Goal: Transaction & Acquisition: Register for event/course

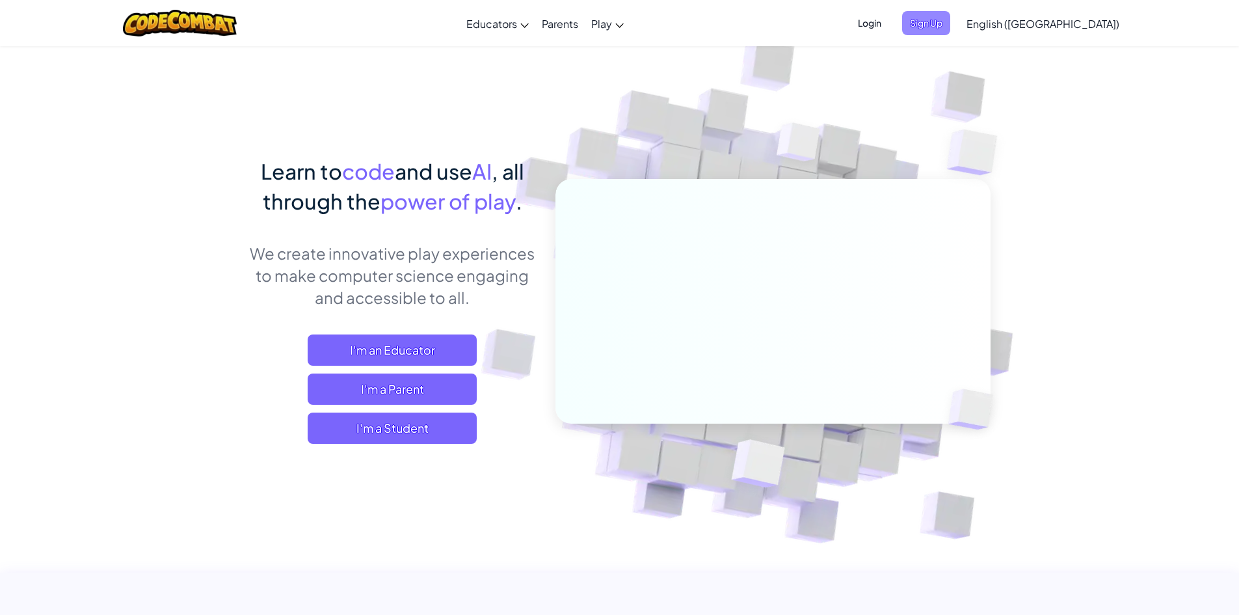
click at [951, 16] on span "Sign Up" at bounding box center [926, 23] width 48 height 24
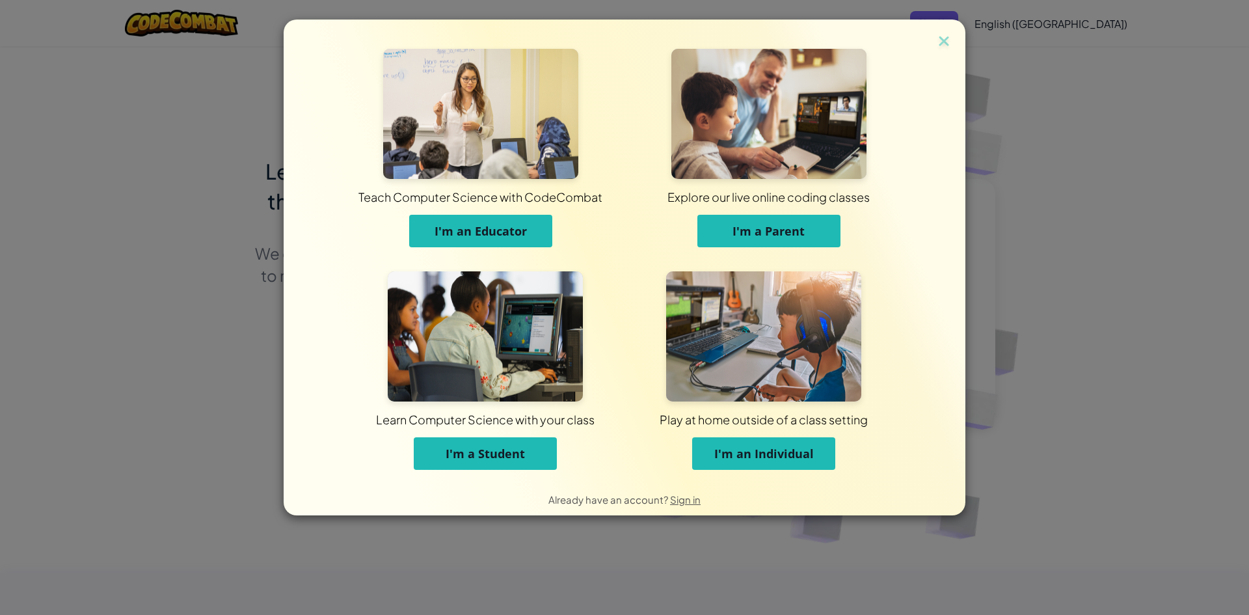
click at [0, 427] on div "Teach Computer Science with CodeCombat I'm an Educator Explore our live online …" at bounding box center [624, 307] width 1249 height 615
drag, startPoint x: 941, startPoint y: 31, endPoint x: 942, endPoint y: 37, distance: 6.6
click at [941, 33] on div "Teach Computer Science with CodeCombat I'm an Educator Explore our live online …" at bounding box center [625, 268] width 682 height 496
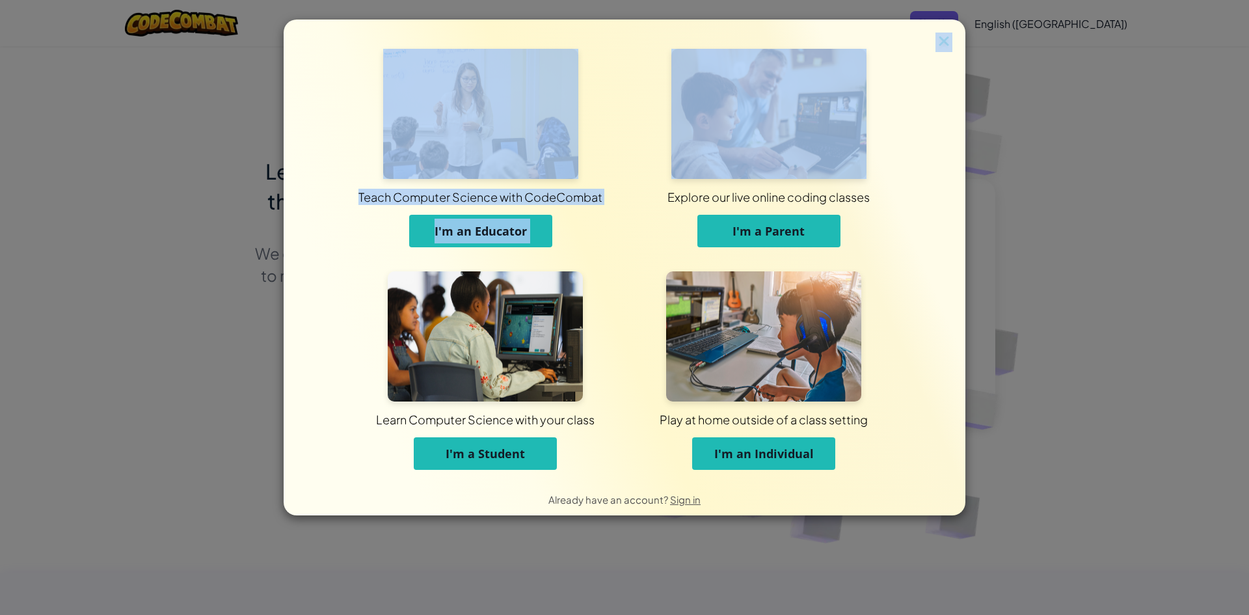
click at [942, 37] on img at bounding box center [944, 43] width 17 height 20
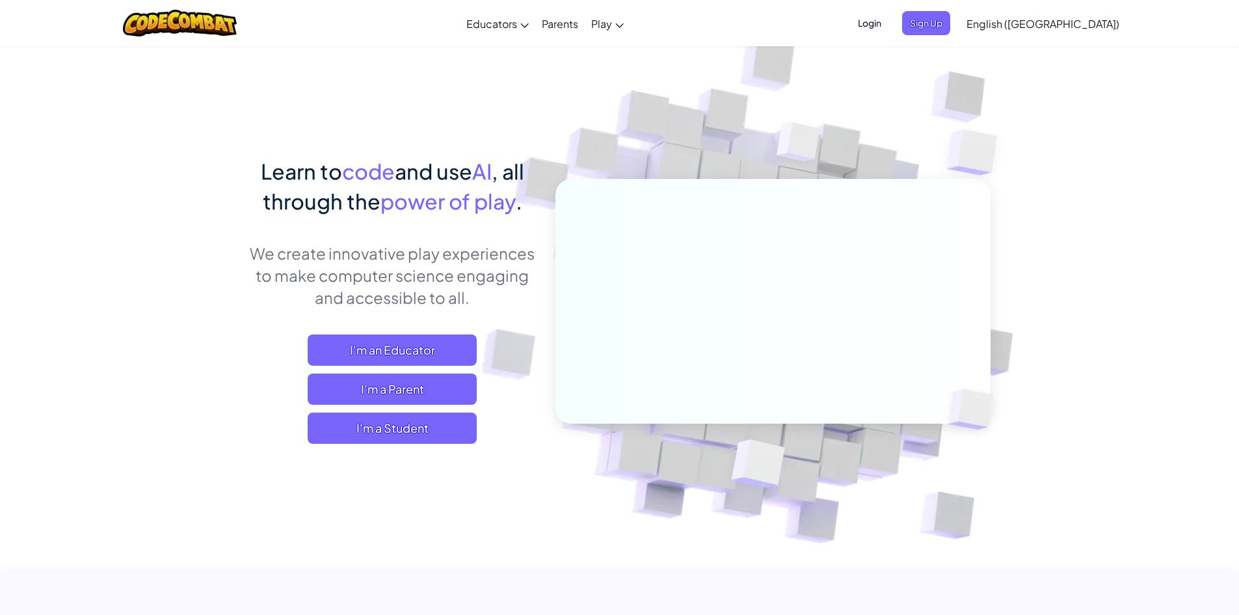
click at [942, 37] on div "Login Sign Up English (US) English (US) English (UK) 简体中文 繁體中文 русский español …" at bounding box center [985, 23] width 282 height 35
click at [889, 28] on span "Login" at bounding box center [869, 23] width 39 height 24
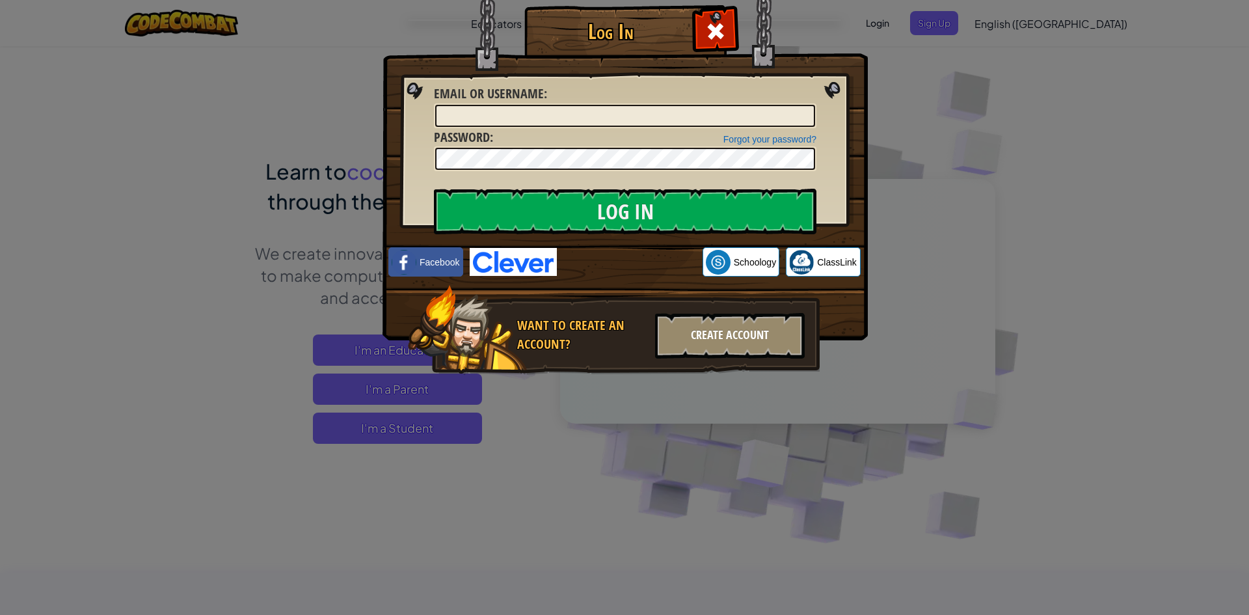
click at [684, 327] on div "Create Account" at bounding box center [730, 336] width 150 height 46
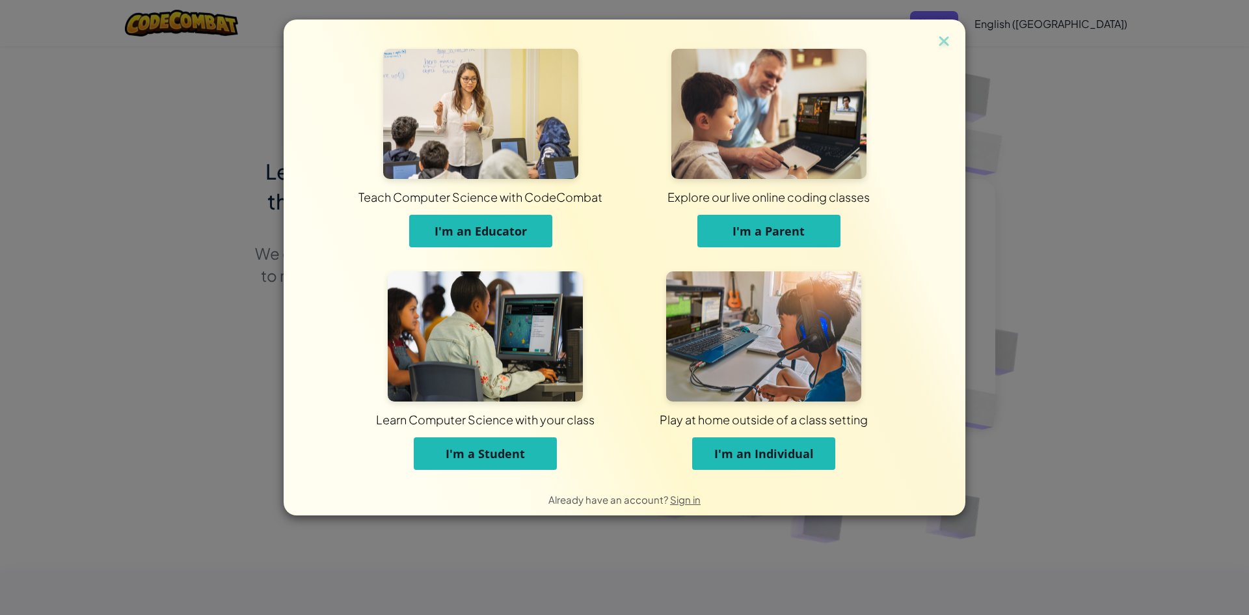
drag, startPoint x: 567, startPoint y: 448, endPoint x: 554, endPoint y: 453, distance: 13.8
click at [566, 448] on div "Learn Computer Science with your class I'm a Student" at bounding box center [485, 435] width 213 height 68
click at [502, 469] on button "I'm a Student" at bounding box center [485, 453] width 143 height 33
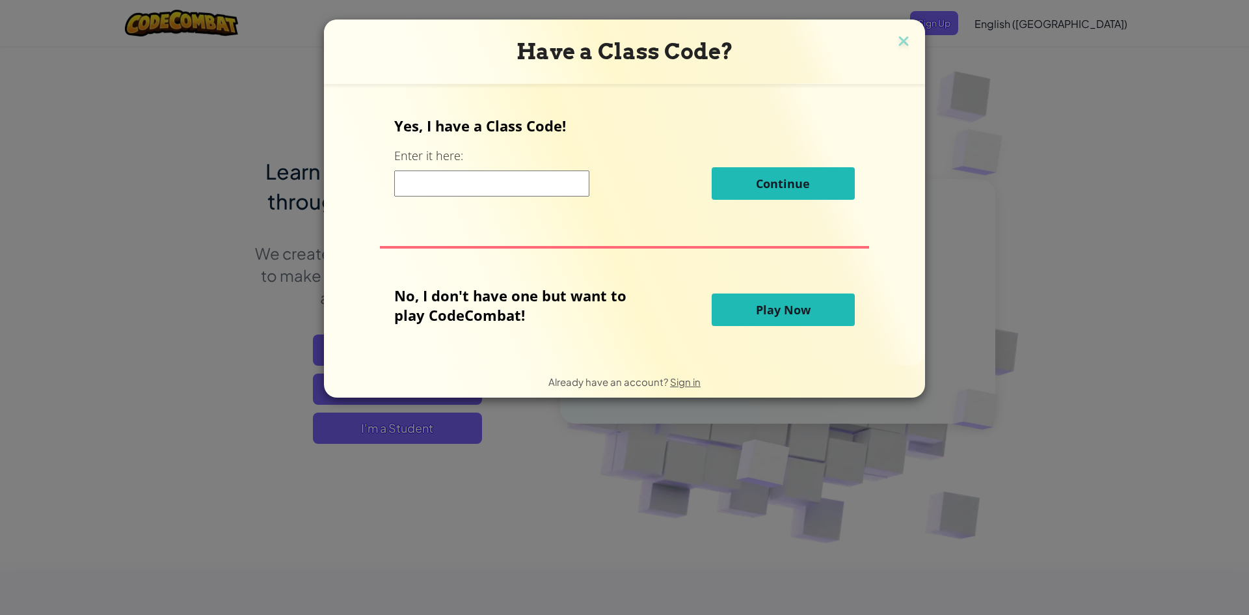
click at [497, 185] on input at bounding box center [491, 183] width 195 height 26
click at [76, 202] on div "Have a Class Code? Yes, I have a Class Code! Enter it here: Continue No, I don'…" at bounding box center [624, 307] width 1249 height 615
click at [902, 42] on img at bounding box center [903, 43] width 17 height 20
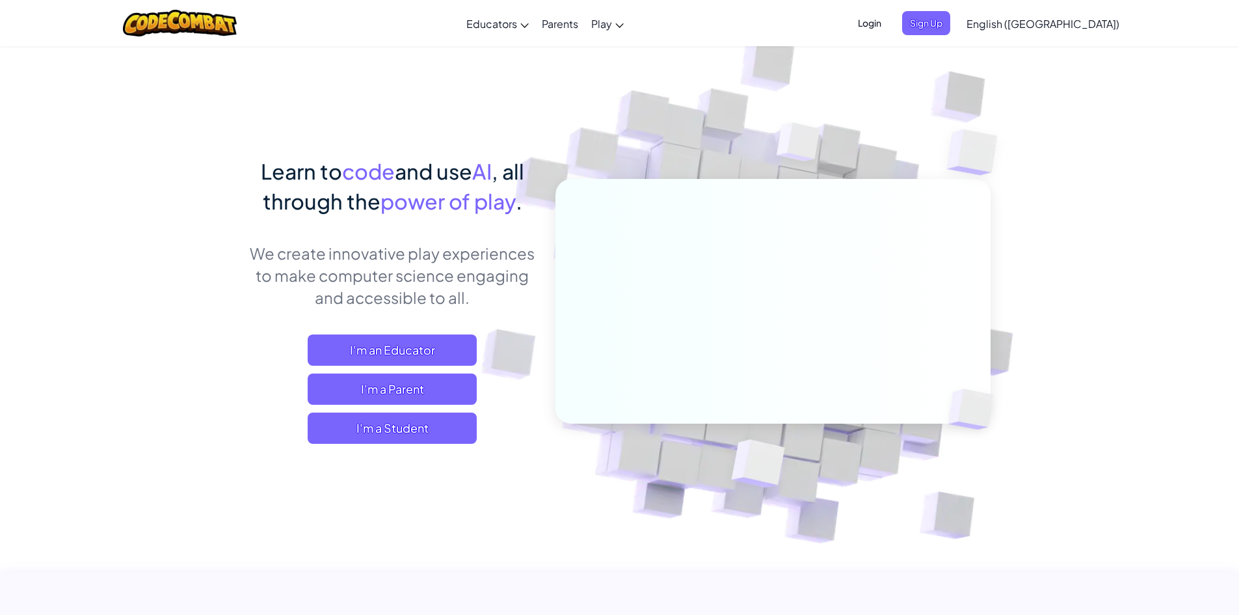
click at [889, 23] on span "Login" at bounding box center [869, 23] width 39 height 24
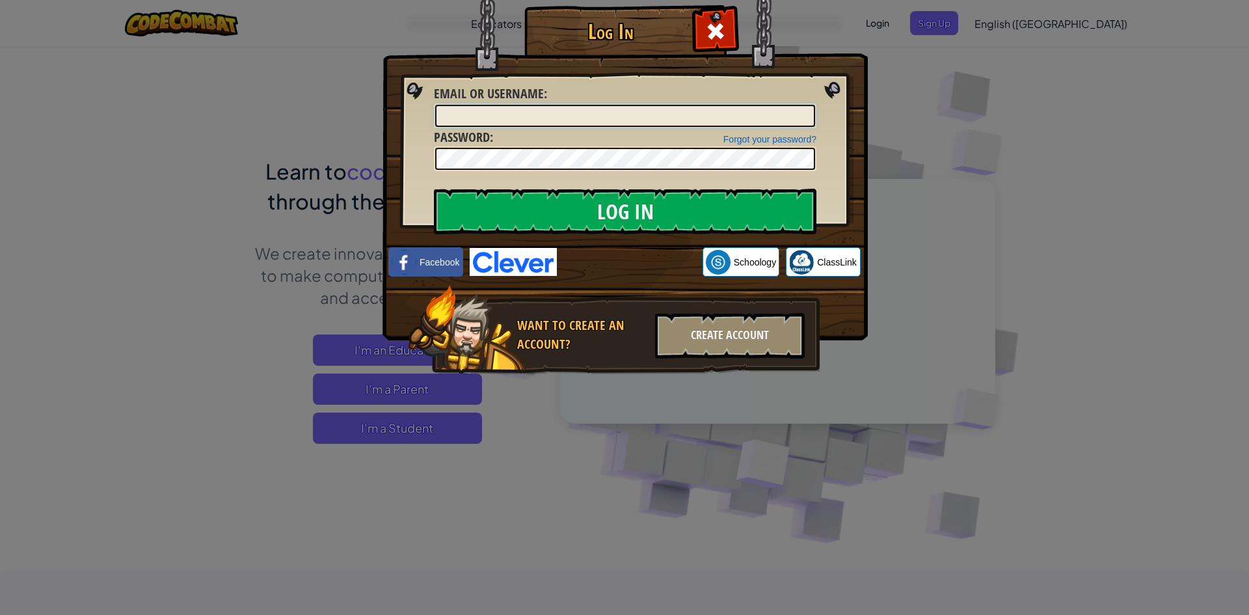
click at [594, 113] on input "Email or Username :" at bounding box center [625, 116] width 380 height 22
type input "2018q0123@pwu.edu.ph"
click at [434, 189] on input "Log In" at bounding box center [625, 212] width 383 height 46
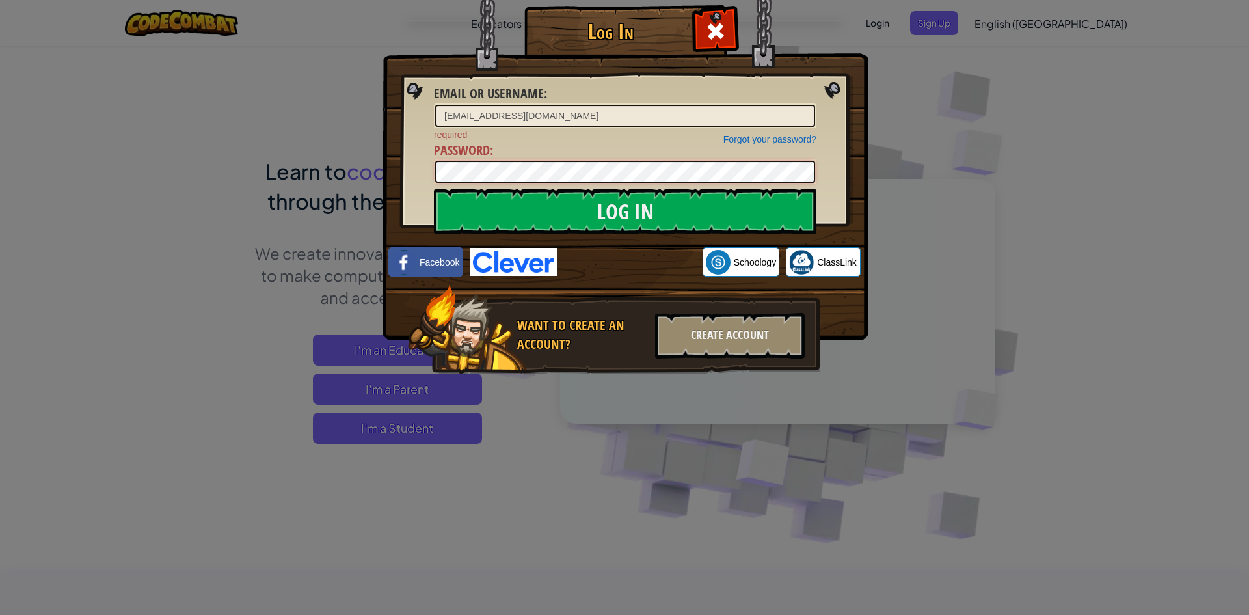
click at [434, 189] on input "Log In" at bounding box center [625, 212] width 383 height 46
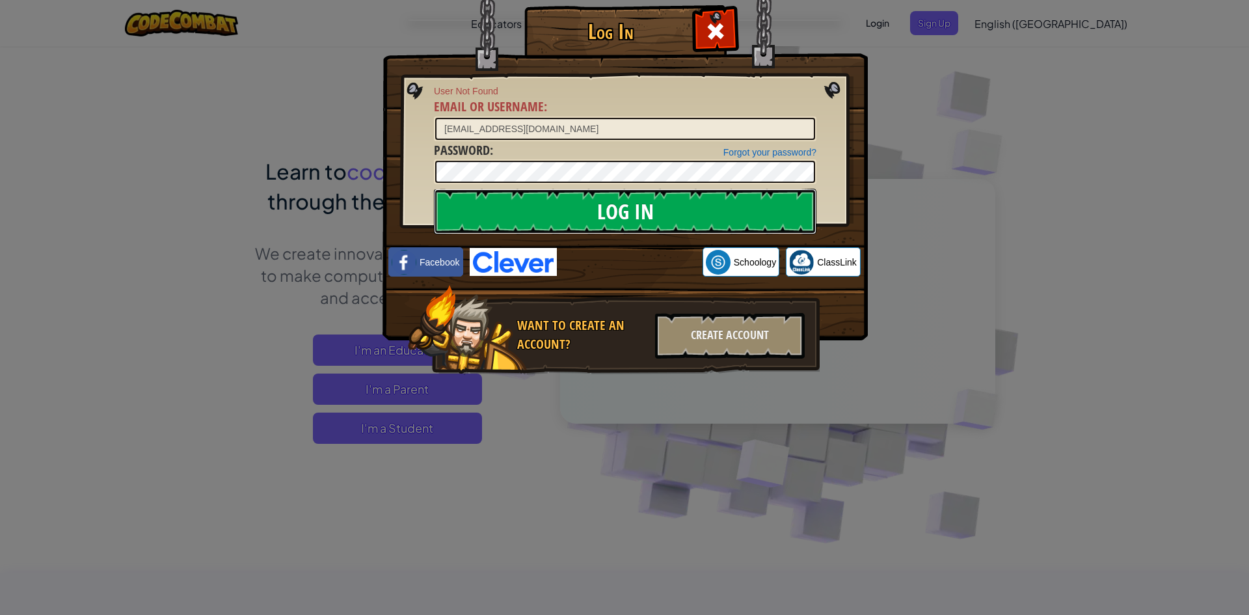
click at [601, 206] on input "Log In" at bounding box center [625, 212] width 383 height 46
click at [528, 217] on input "Log In" at bounding box center [625, 212] width 383 height 46
click at [748, 349] on div "Create Account" at bounding box center [730, 336] width 150 height 46
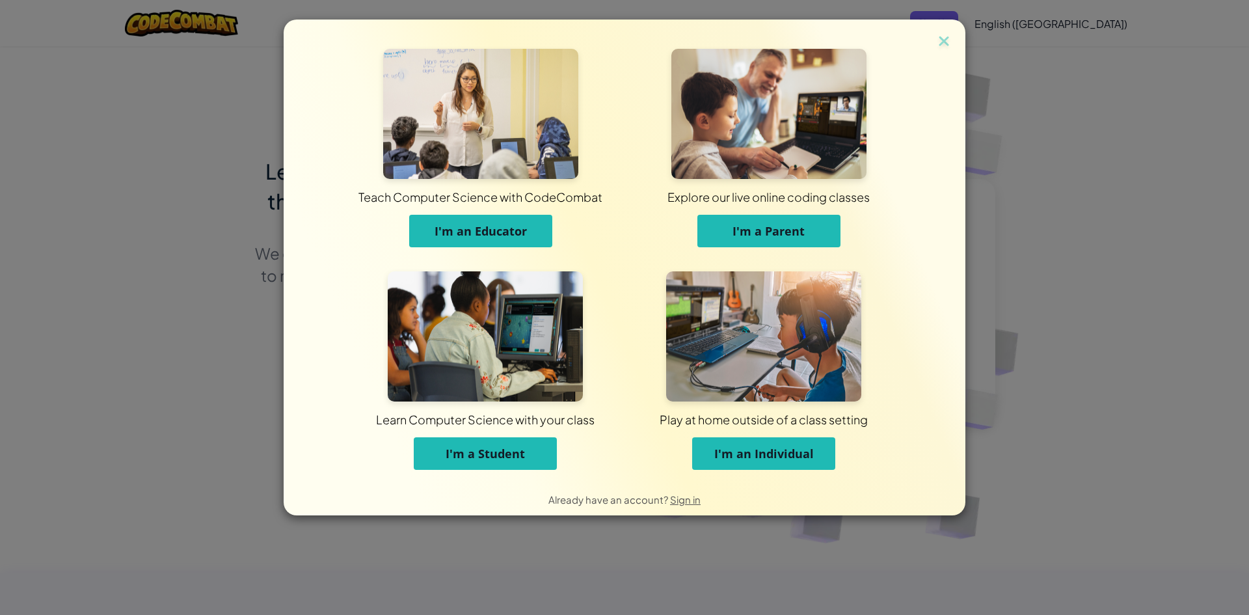
click at [479, 445] on button "I'm a Student" at bounding box center [485, 453] width 143 height 33
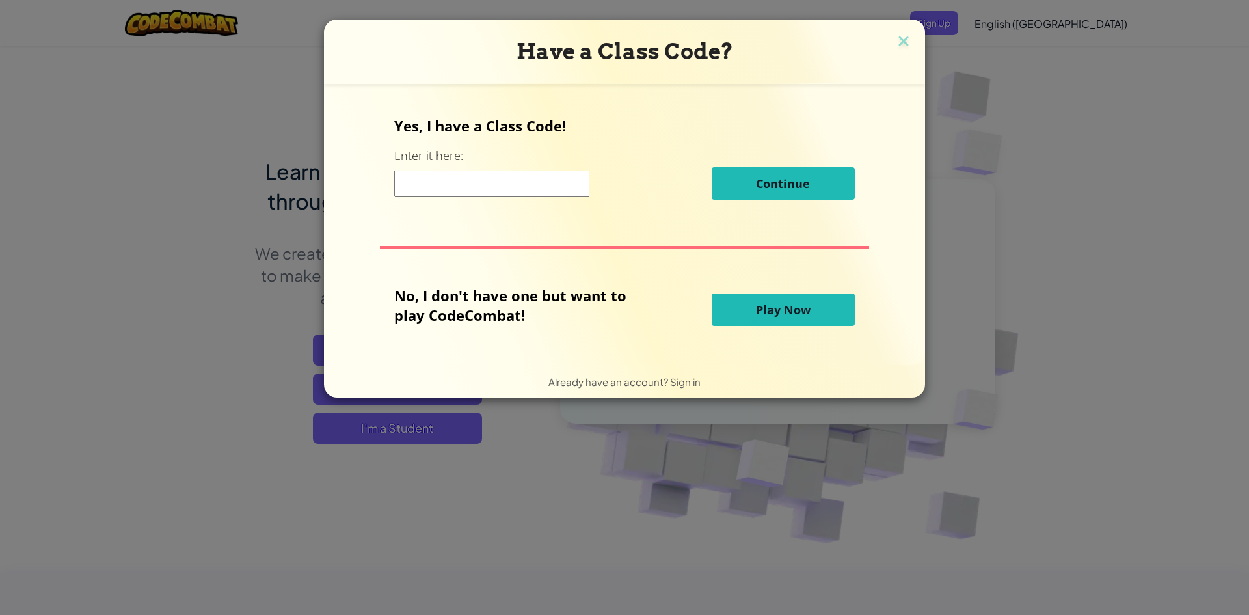
click at [520, 142] on div "Yes, I have a Class Code! Enter it here: Continue" at bounding box center [624, 163] width 460 height 94
click at [519, 205] on div "Yes, I have a Class Code! Enter it here: Continue" at bounding box center [624, 163] width 460 height 94
click at [517, 184] on input at bounding box center [491, 183] width 195 height 26
click at [775, 303] on span "Play Now" at bounding box center [783, 310] width 55 height 16
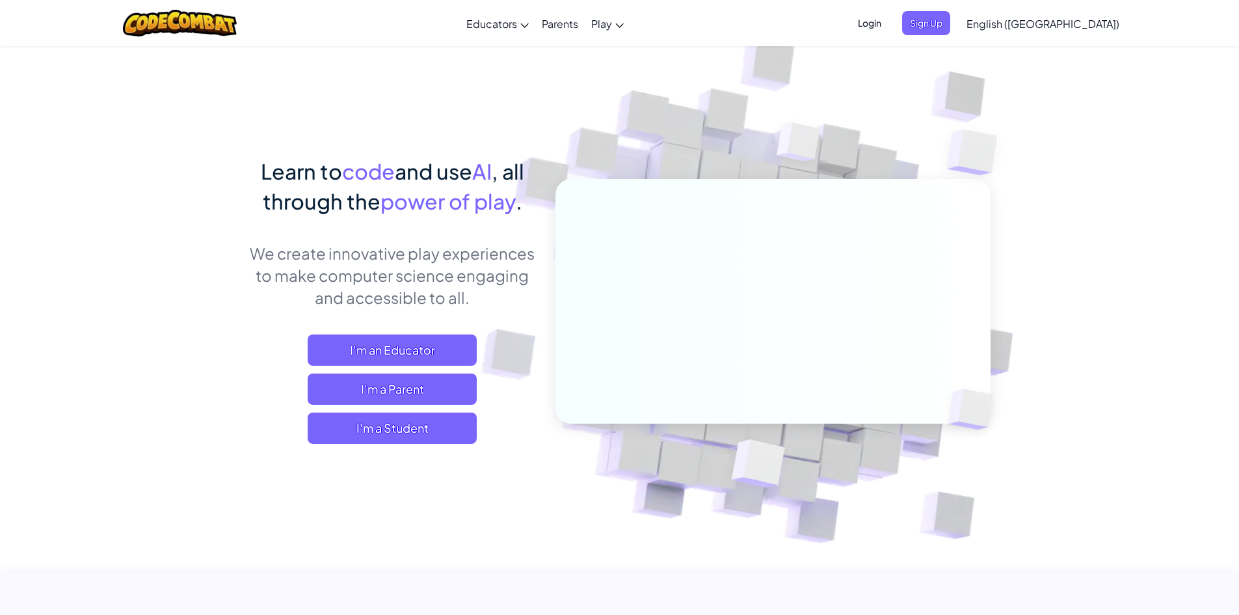
click at [277, 182] on span "Learn to" at bounding box center [301, 171] width 81 height 26
click at [381, 450] on div "Learn to code and use AI , all through the power of play . We create innovative…" at bounding box center [392, 313] width 287 height 314
click at [381, 443] on span "I'm a Student" at bounding box center [392, 427] width 169 height 31
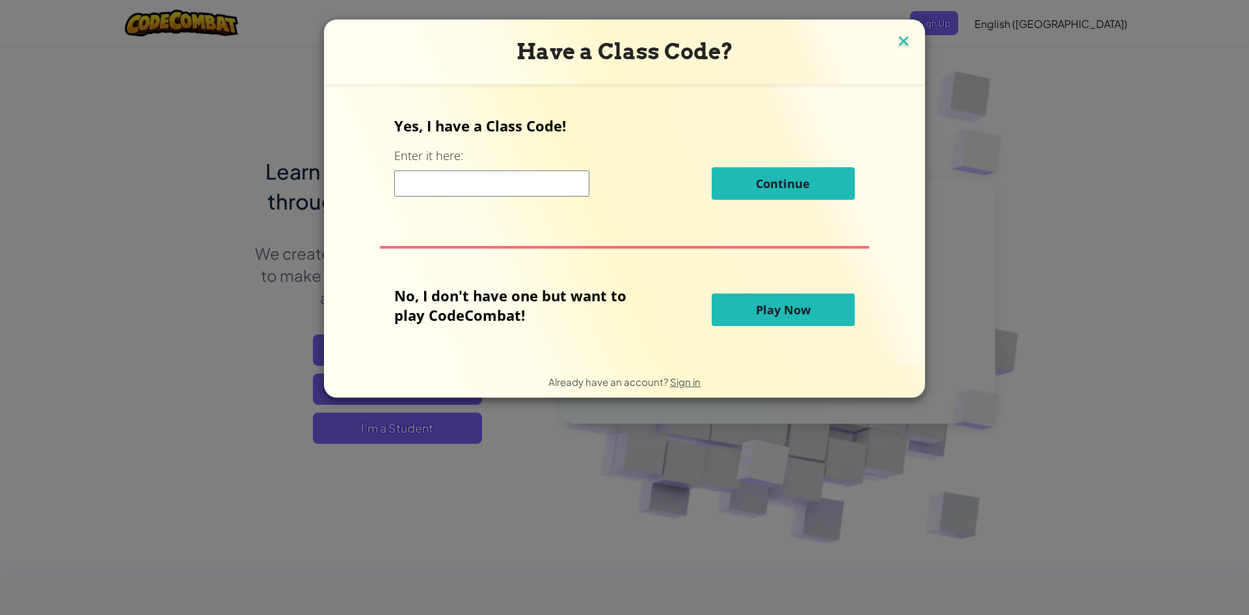
click at [910, 44] on img at bounding box center [903, 43] width 17 height 20
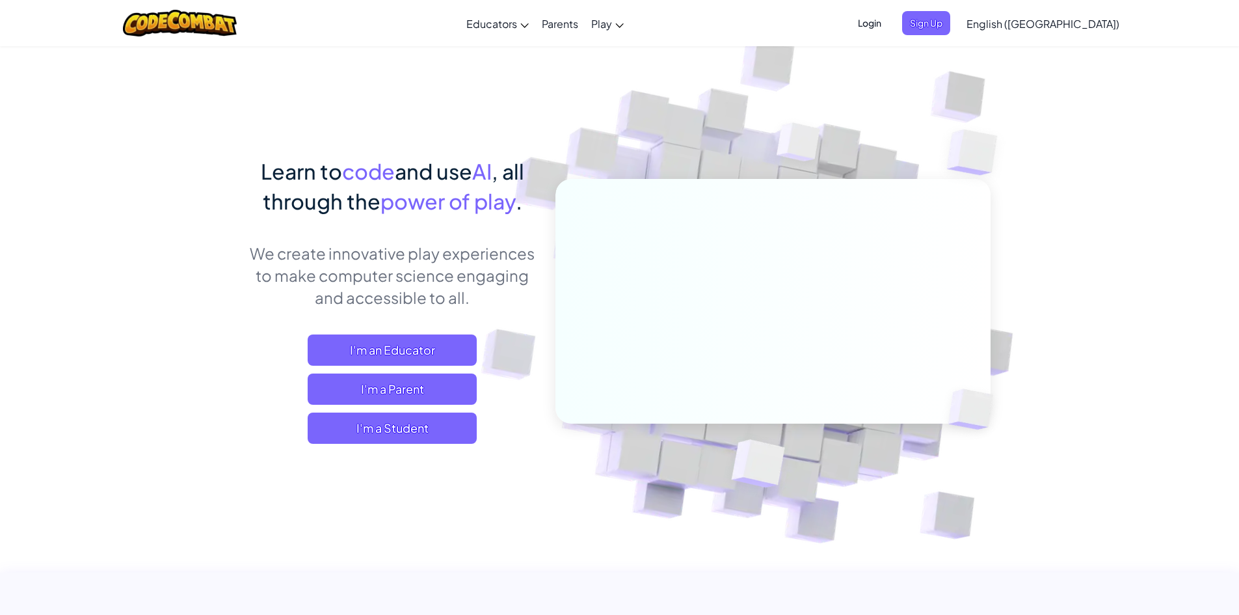
click at [889, 19] on span "Login" at bounding box center [869, 23] width 39 height 24
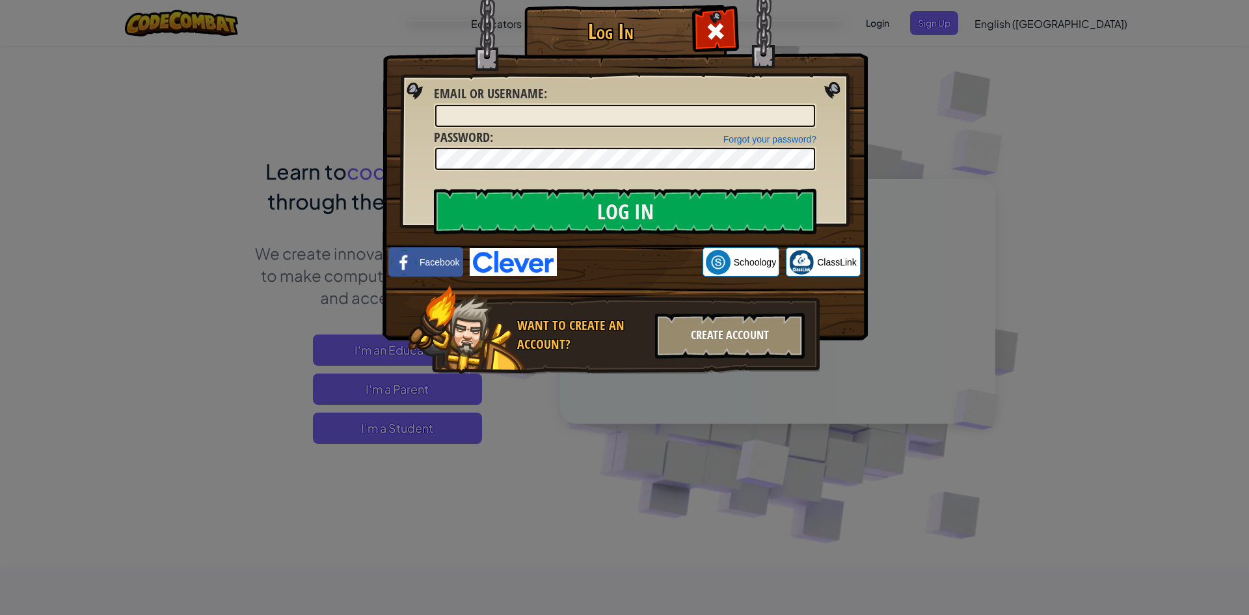
drag, startPoint x: 710, startPoint y: 314, endPoint x: 711, endPoint y: 324, distance: 10.4
click at [711, 324] on div "Create Account" at bounding box center [730, 336] width 150 height 46
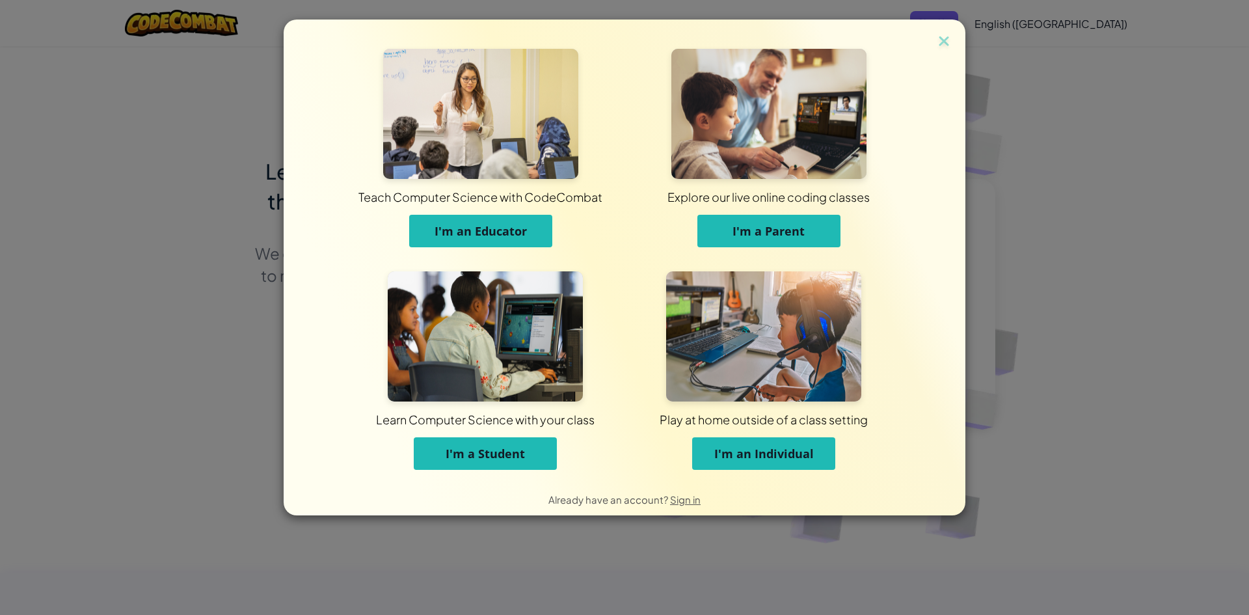
click at [520, 229] on span "I'm an Educator" at bounding box center [481, 231] width 92 height 16
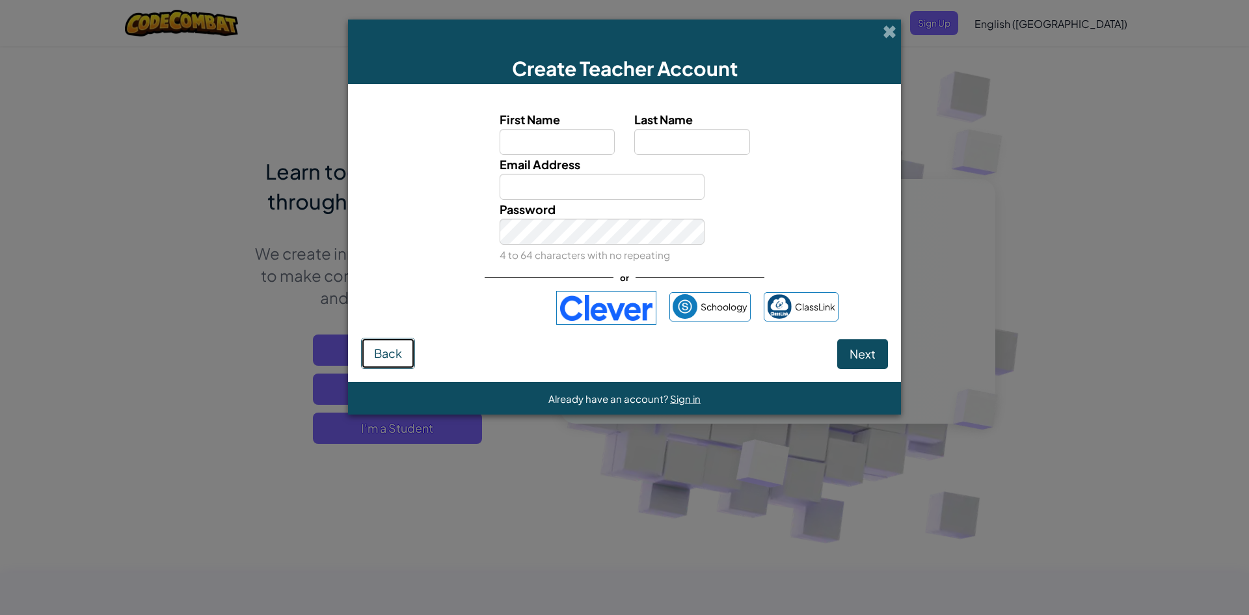
click at [404, 361] on button "Back" at bounding box center [388, 353] width 54 height 31
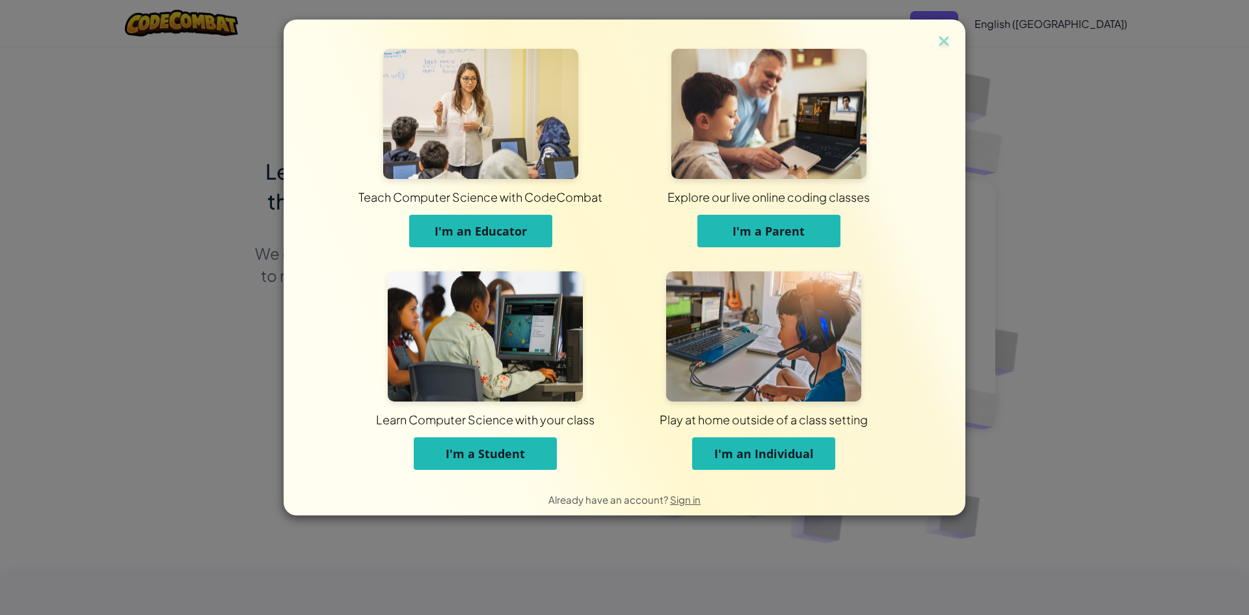
click at [792, 453] on span "I'm an Individual" at bounding box center [764, 454] width 100 height 16
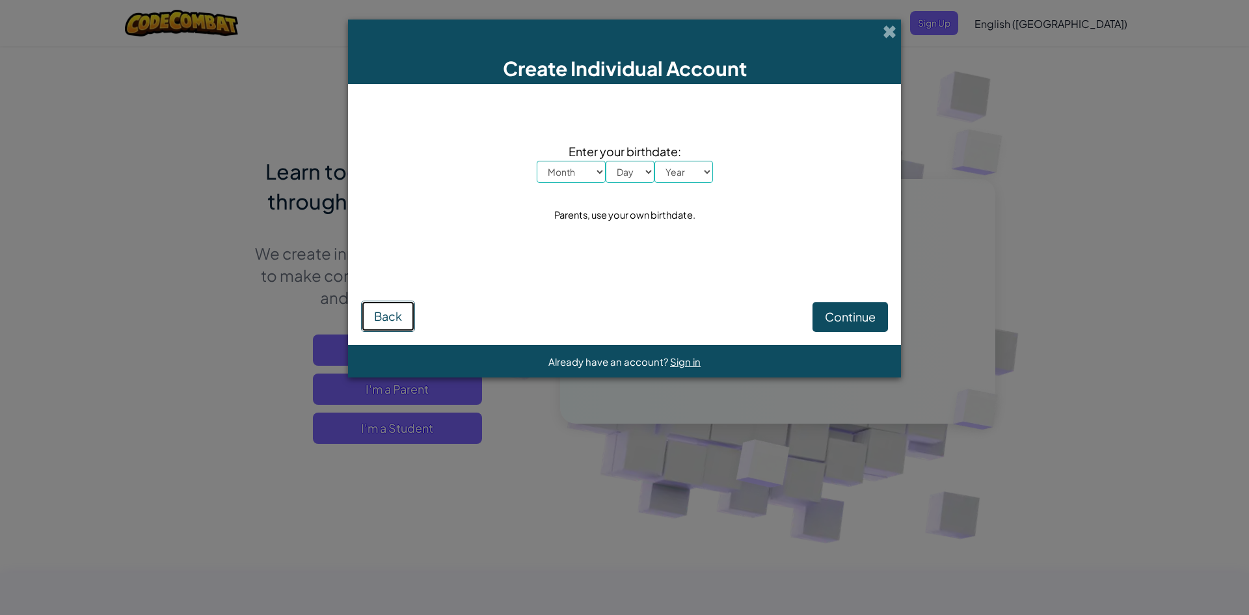
click at [386, 306] on button "Back" at bounding box center [388, 316] width 54 height 31
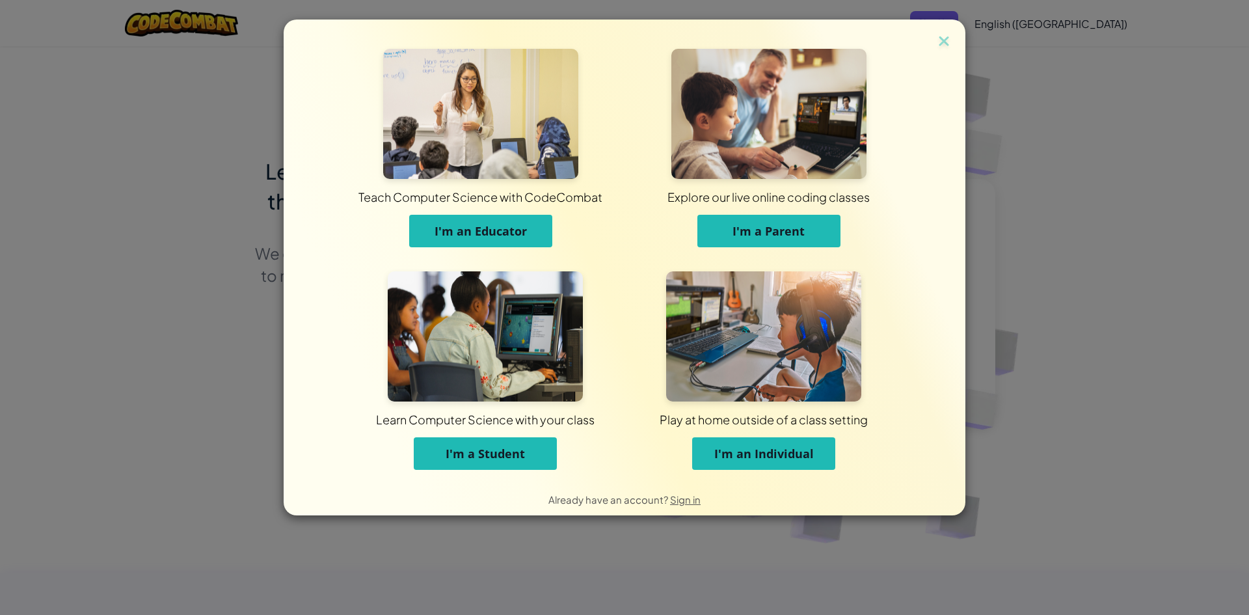
click at [806, 229] on button "I'm a Parent" at bounding box center [768, 231] width 143 height 33
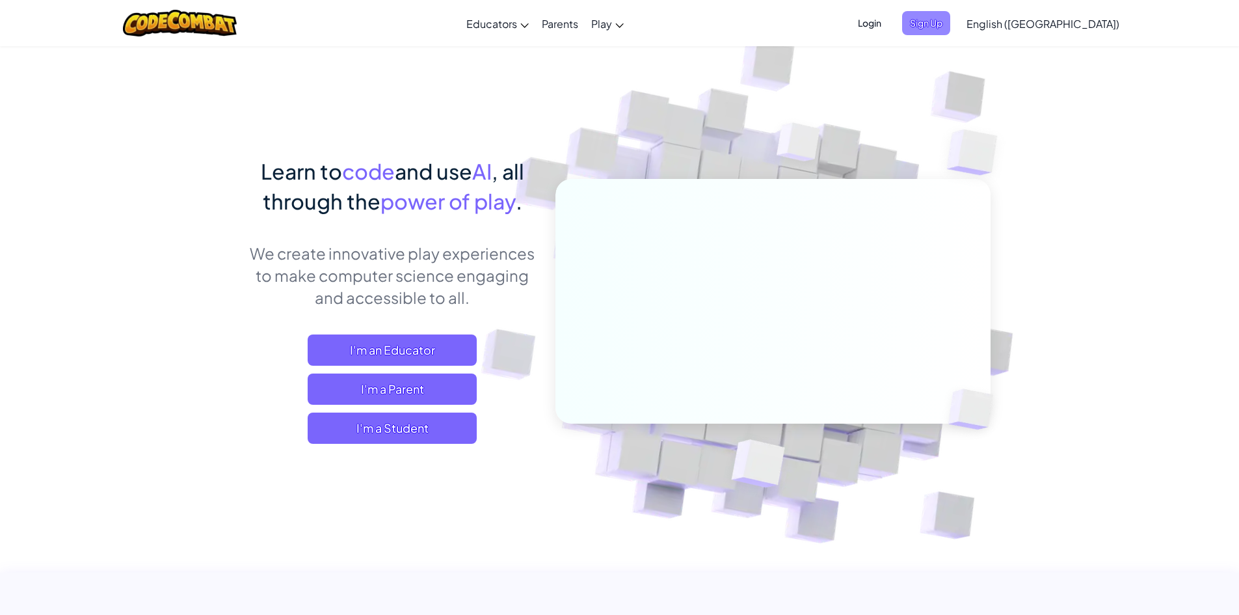
click at [951, 21] on span "Sign Up" at bounding box center [926, 23] width 48 height 24
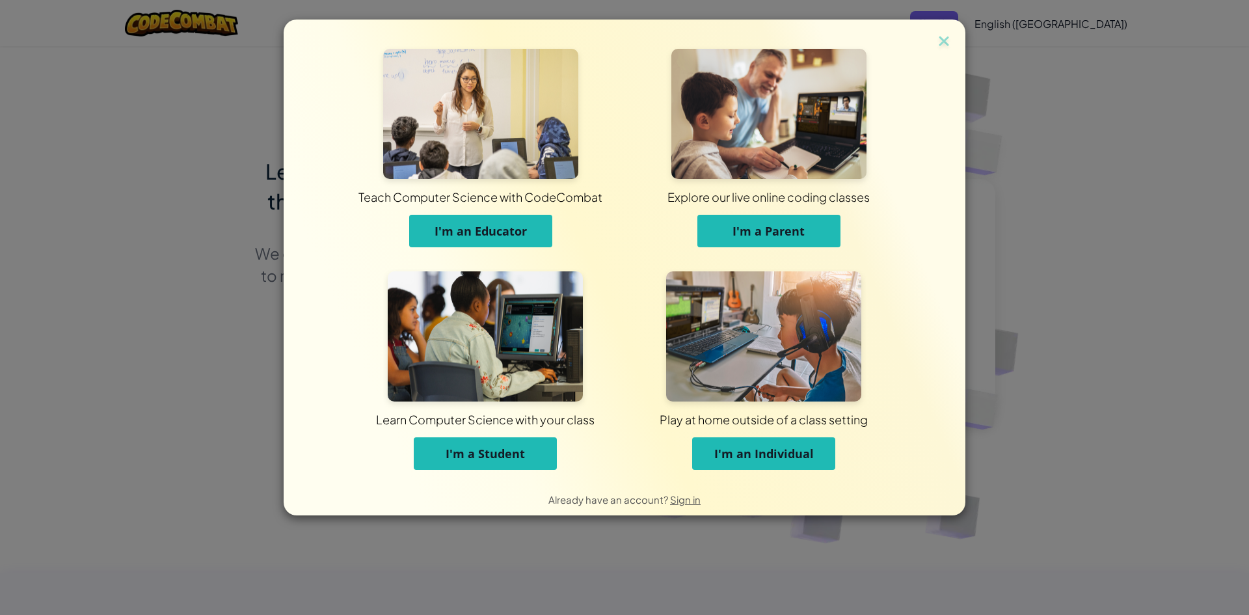
click at [425, 457] on button "I'm a Student" at bounding box center [485, 453] width 143 height 33
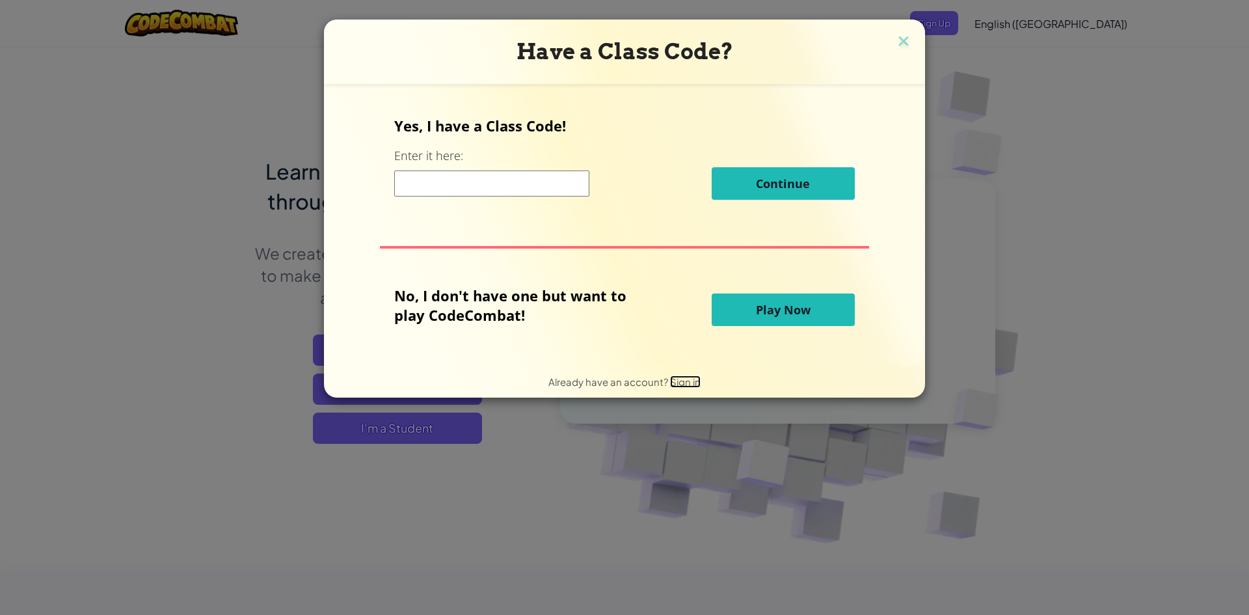
click at [696, 385] on span "Sign in" at bounding box center [685, 381] width 31 height 12
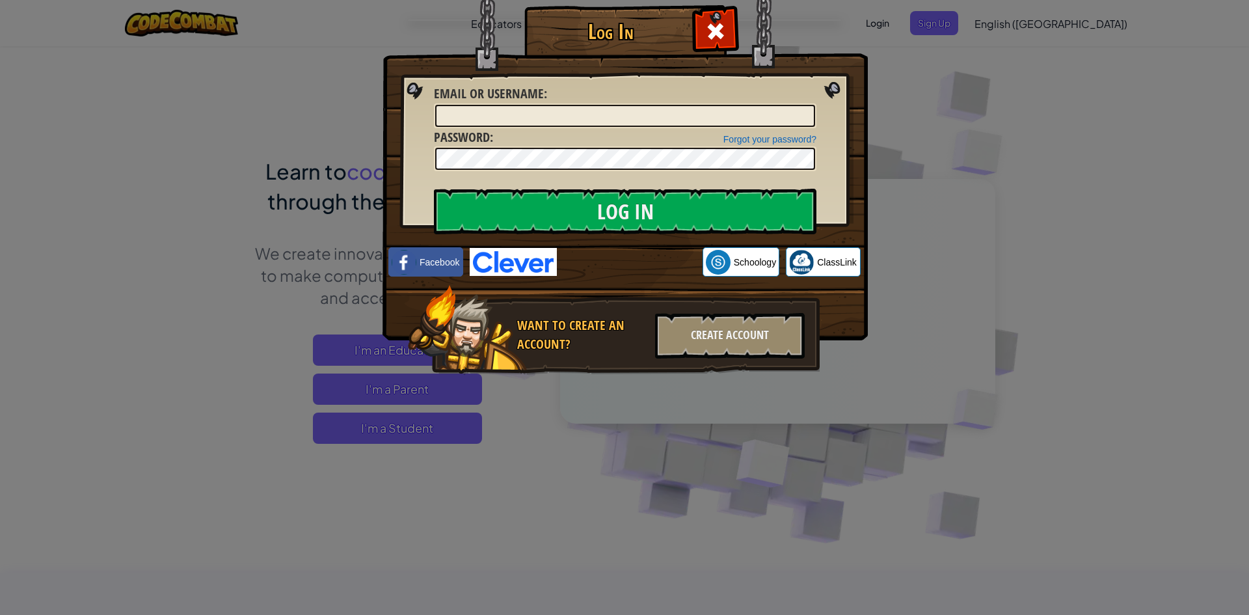
click at [0, 133] on div "Log In Unknown Error Email or Username : Forgot your password? Password : Log I…" at bounding box center [624, 307] width 1249 height 615
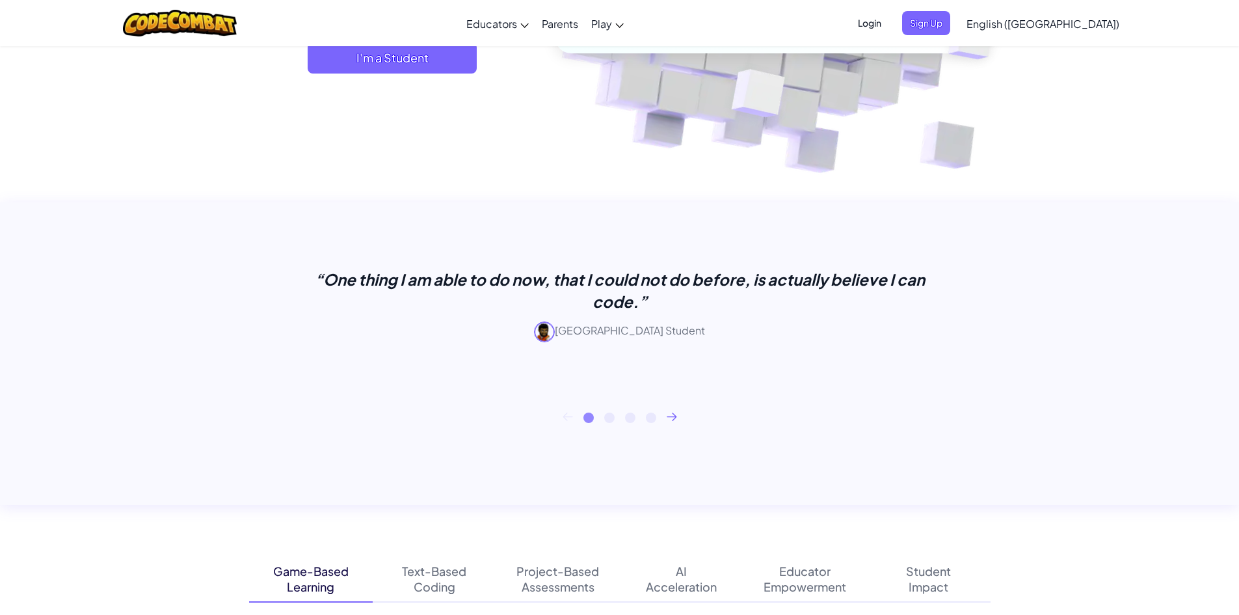
scroll to position [390, 0]
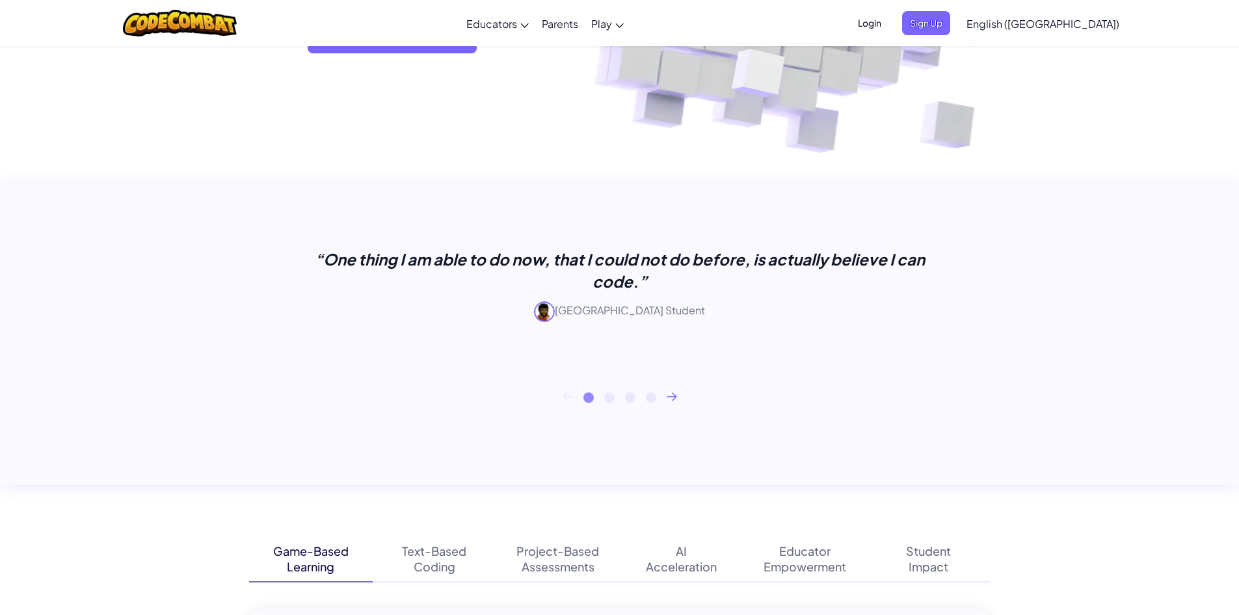
click at [0, 309] on div "“One thing I am able to do now, that I could not do before, is actually believe…" at bounding box center [619, 333] width 1239 height 303
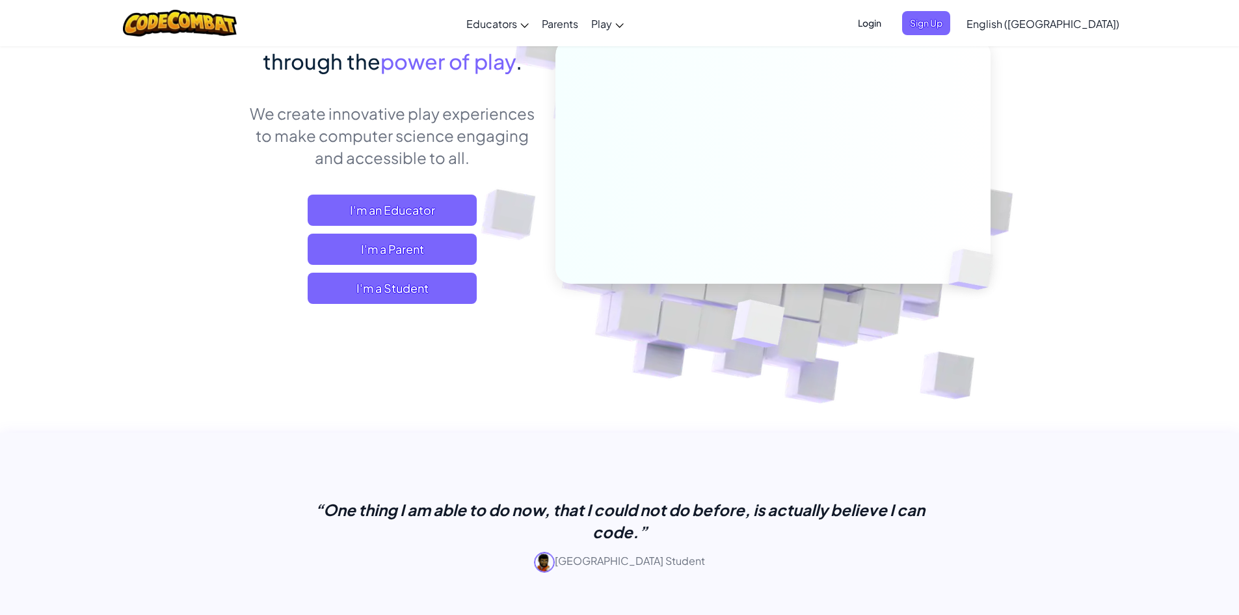
scroll to position [0, 0]
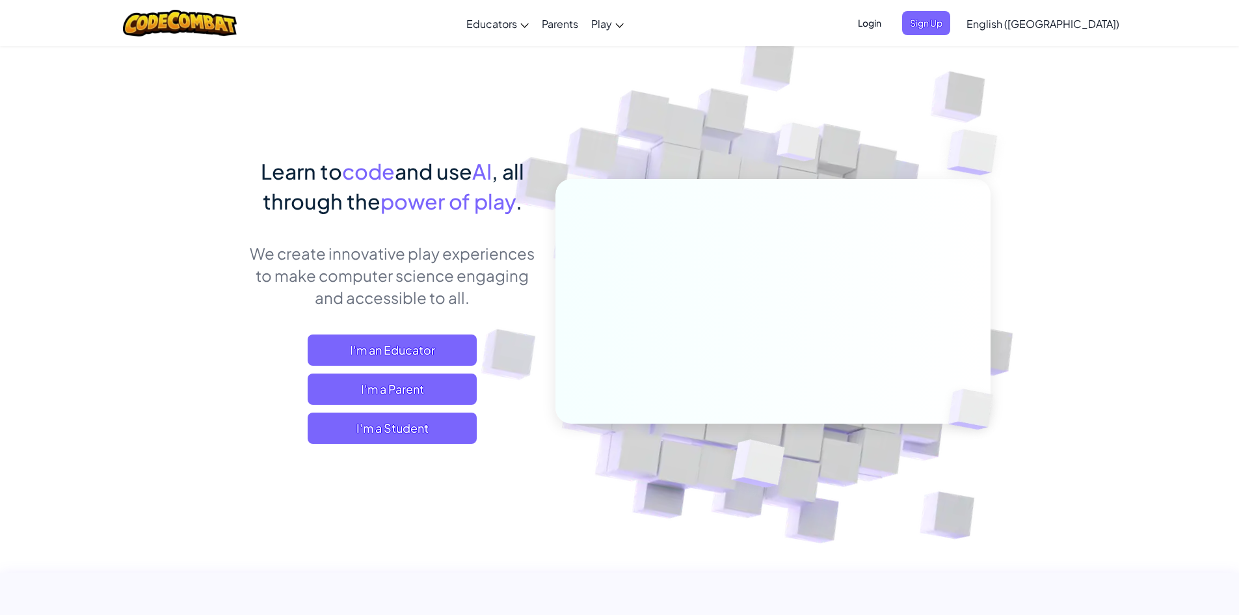
drag, startPoint x: 18, startPoint y: 270, endPoint x: 21, endPoint y: 306, distance: 35.9
click at [423, 202] on span "power of play" at bounding box center [448, 201] width 135 height 26
click at [889, 25] on span "Login" at bounding box center [869, 23] width 39 height 24
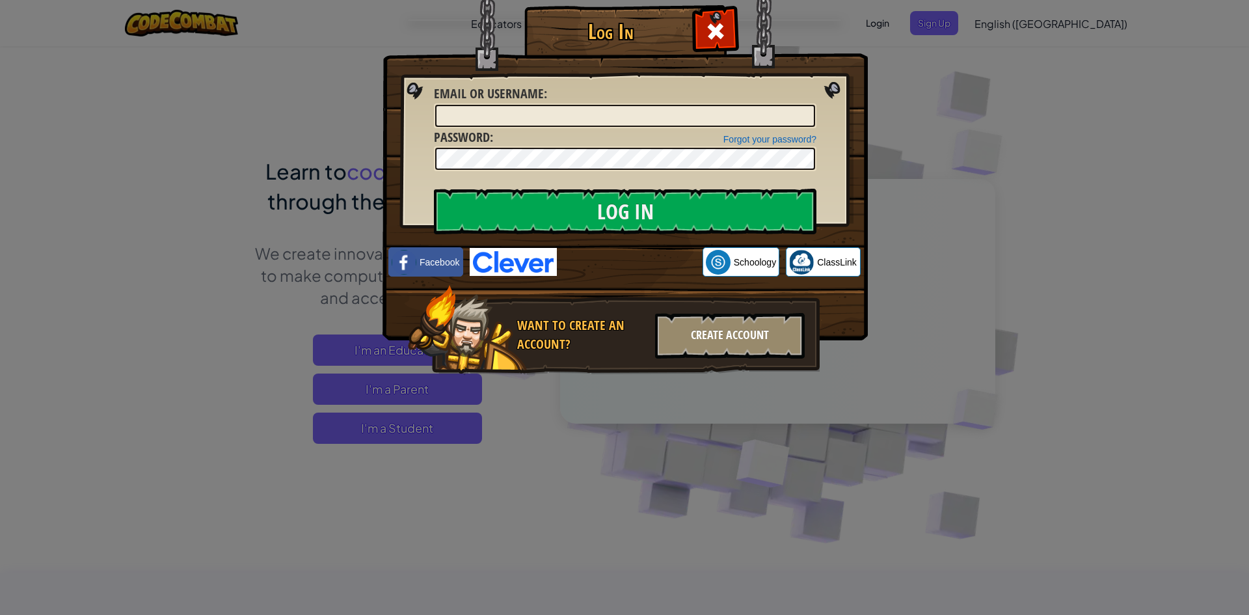
click at [721, 354] on div "Create Account" at bounding box center [730, 336] width 150 height 46
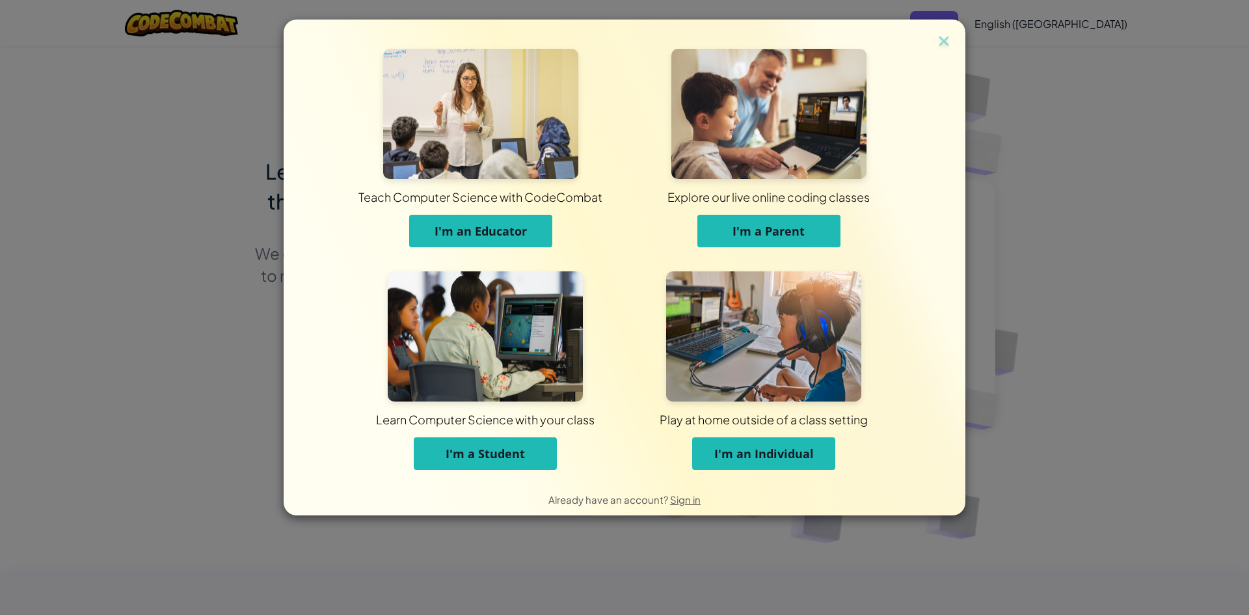
click at [749, 444] on button "I'm an Individual" at bounding box center [763, 453] width 143 height 33
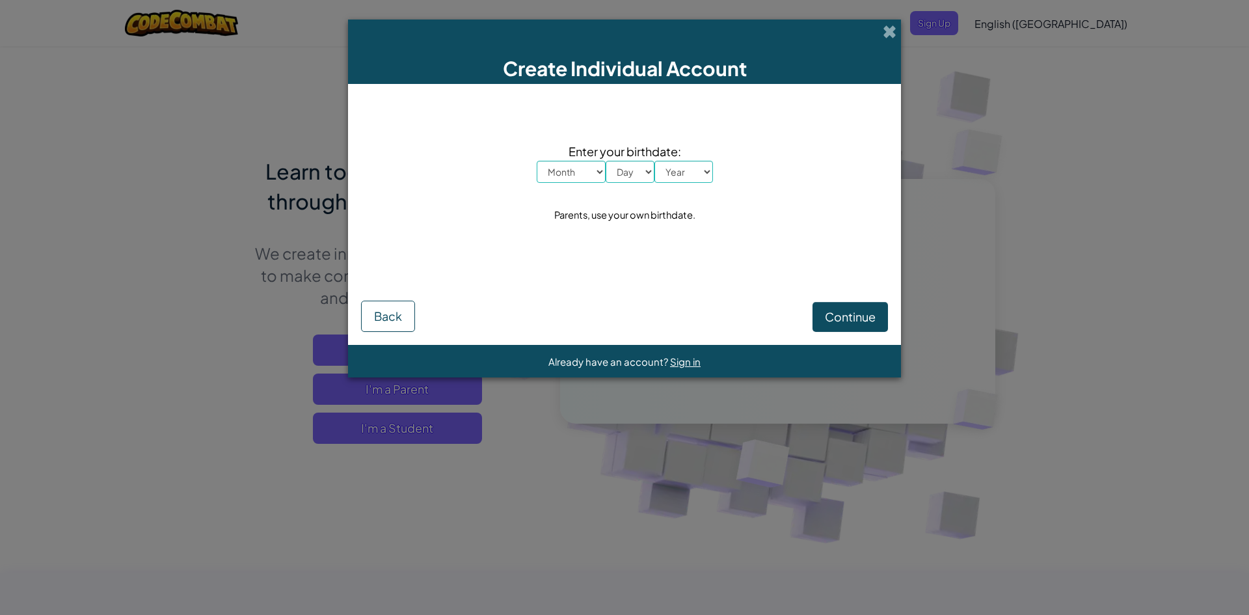
click at [0, 312] on div "Create Individual Account Enter your birthdate: Month January February March Ap…" at bounding box center [624, 307] width 1249 height 615
drag, startPoint x: 870, startPoint y: 34, endPoint x: 887, endPoint y: 28, distance: 18.5
click at [871, 34] on div "Create Individual Account" at bounding box center [624, 52] width 553 height 64
click at [893, 25] on span at bounding box center [890, 32] width 14 height 14
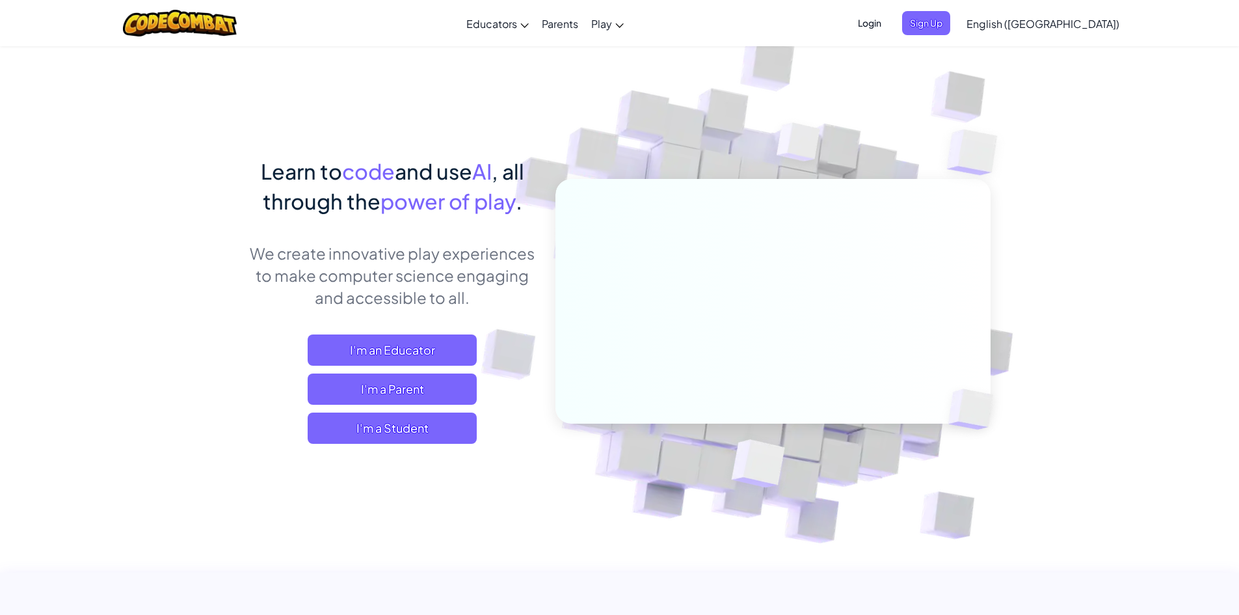
click at [889, 25] on span "Login" at bounding box center [869, 23] width 39 height 24
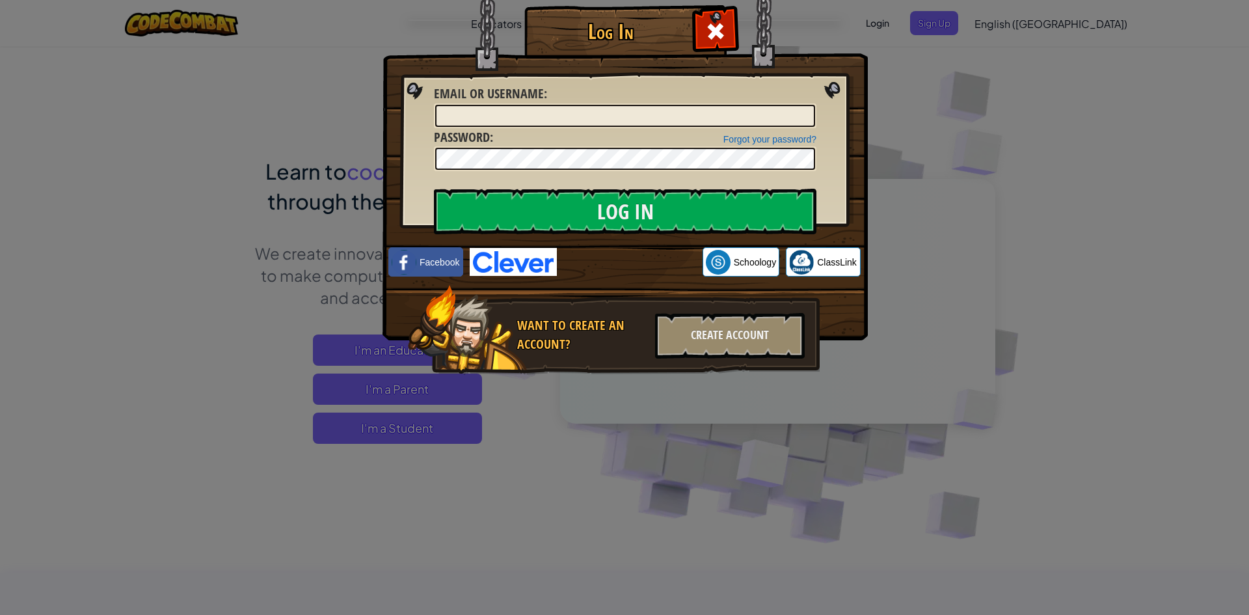
click at [146, 356] on div "Log In Unknown Error Email or Username : Forgot your password? Password : Log I…" at bounding box center [624, 307] width 1249 height 615
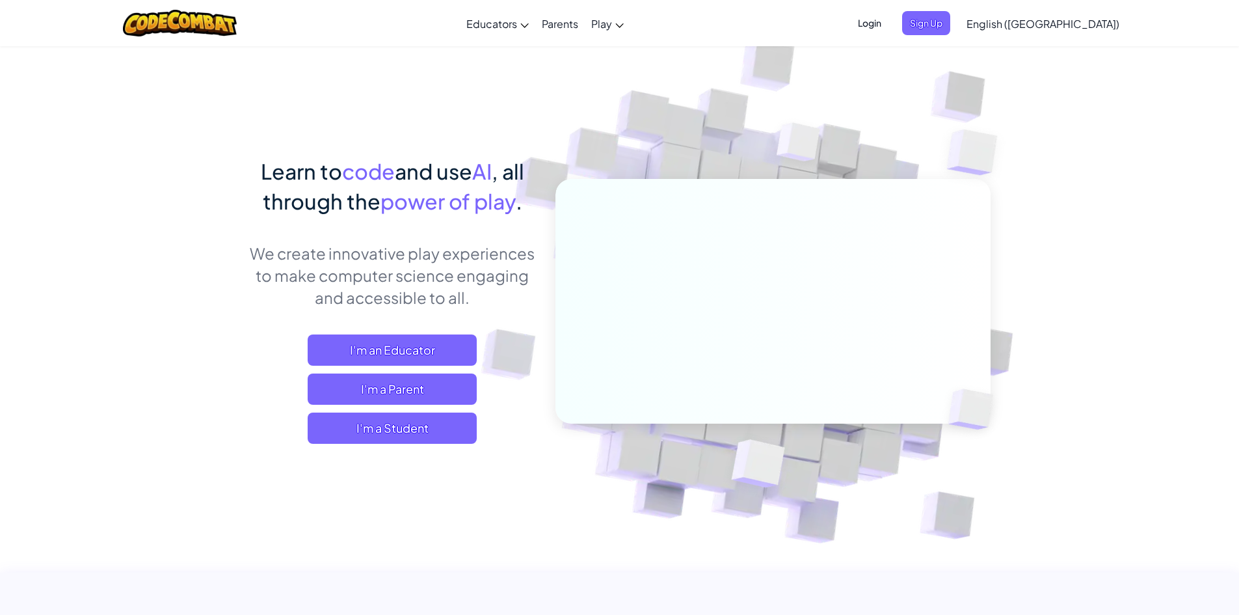
click at [373, 422] on span "I'm a Student" at bounding box center [392, 427] width 169 height 31
click at [498, 390] on div "I'm an Educator I'm a Parent I'm a Student" at bounding box center [392, 388] width 287 height 109
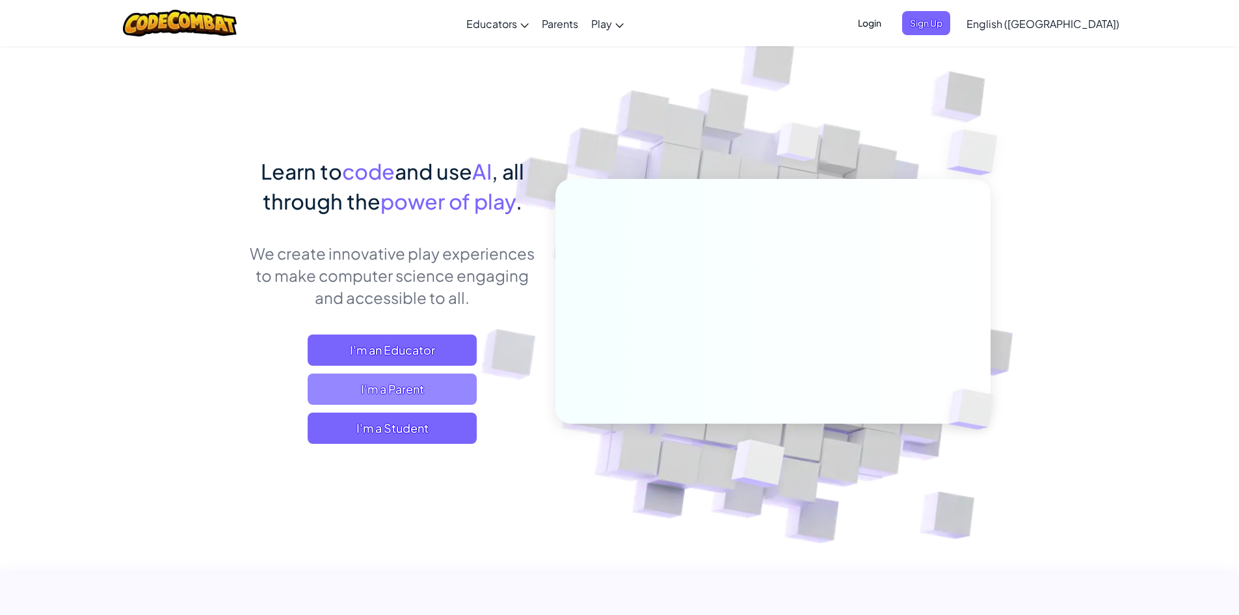
click at [429, 378] on span "I'm a Parent" at bounding box center [392, 388] width 169 height 31
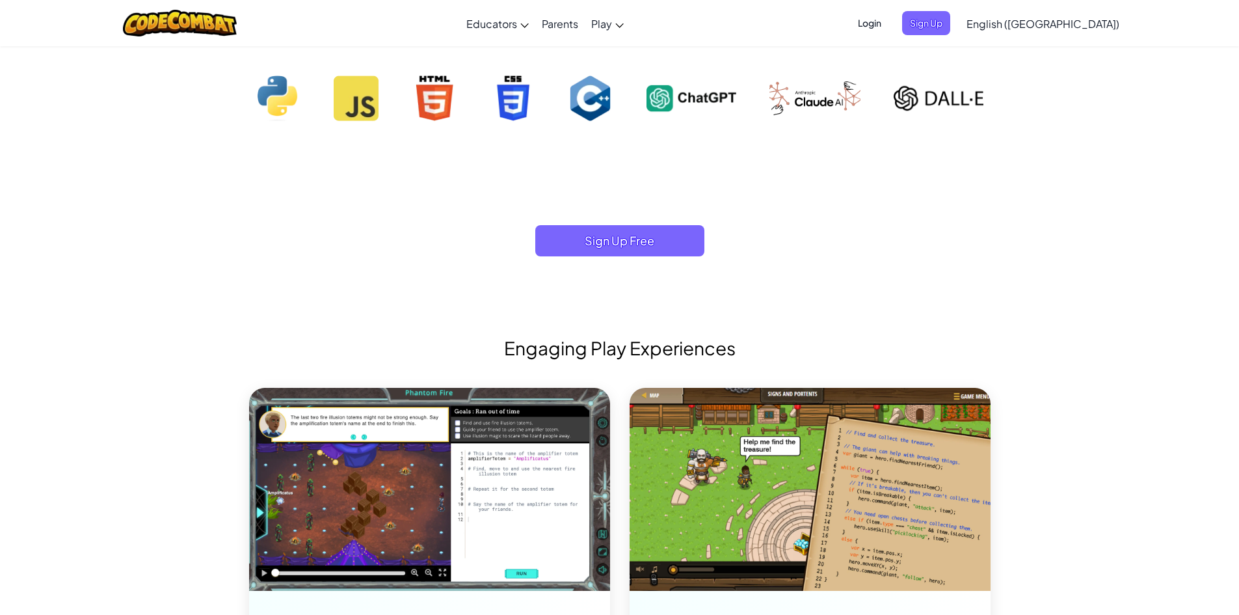
scroll to position [1236, 0]
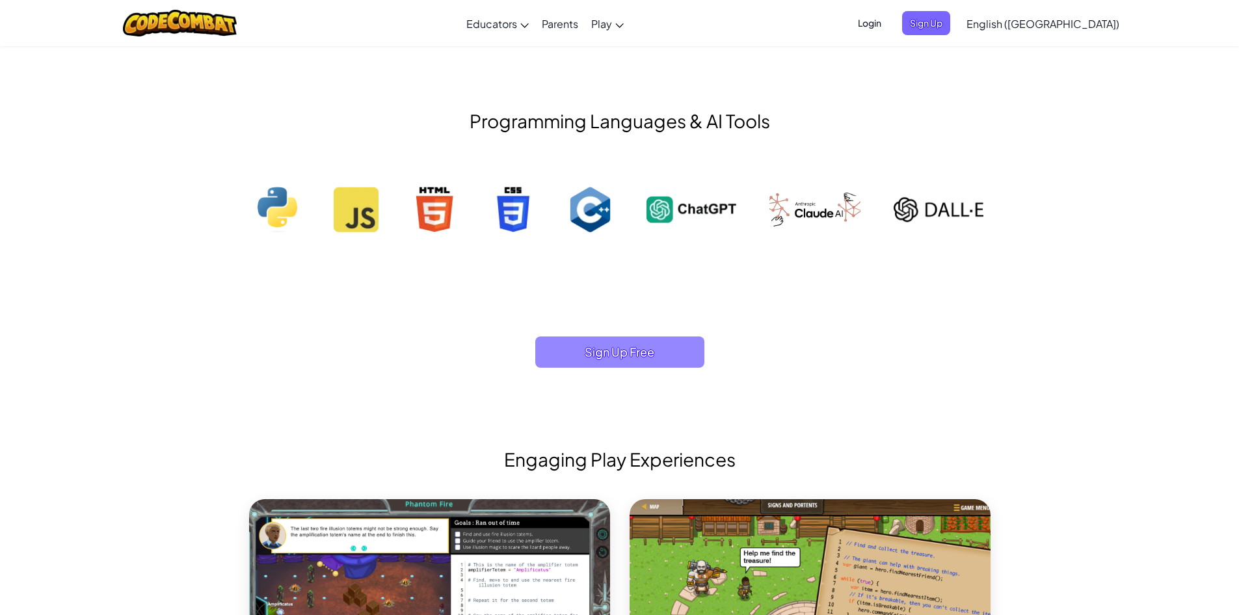
click at [618, 360] on span "Sign Up Free" at bounding box center [619, 351] width 169 height 31
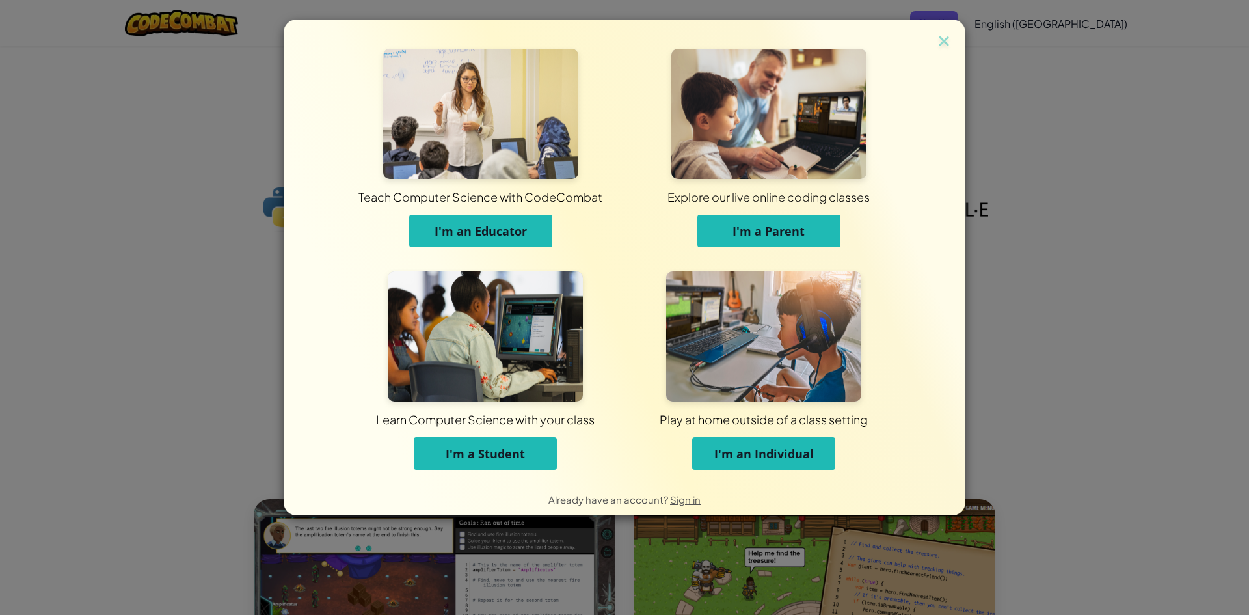
click at [1178, 351] on div "Teach Computer Science with CodeCombat I'm an Educator Explore our live online …" at bounding box center [624, 307] width 1249 height 615
drag, startPoint x: 939, startPoint y: 53, endPoint x: 939, endPoint y: 44, distance: 9.1
click at [939, 47] on div "Teach Computer Science with CodeCombat I'm an Educator Explore our live online …" at bounding box center [625, 268] width 682 height 496
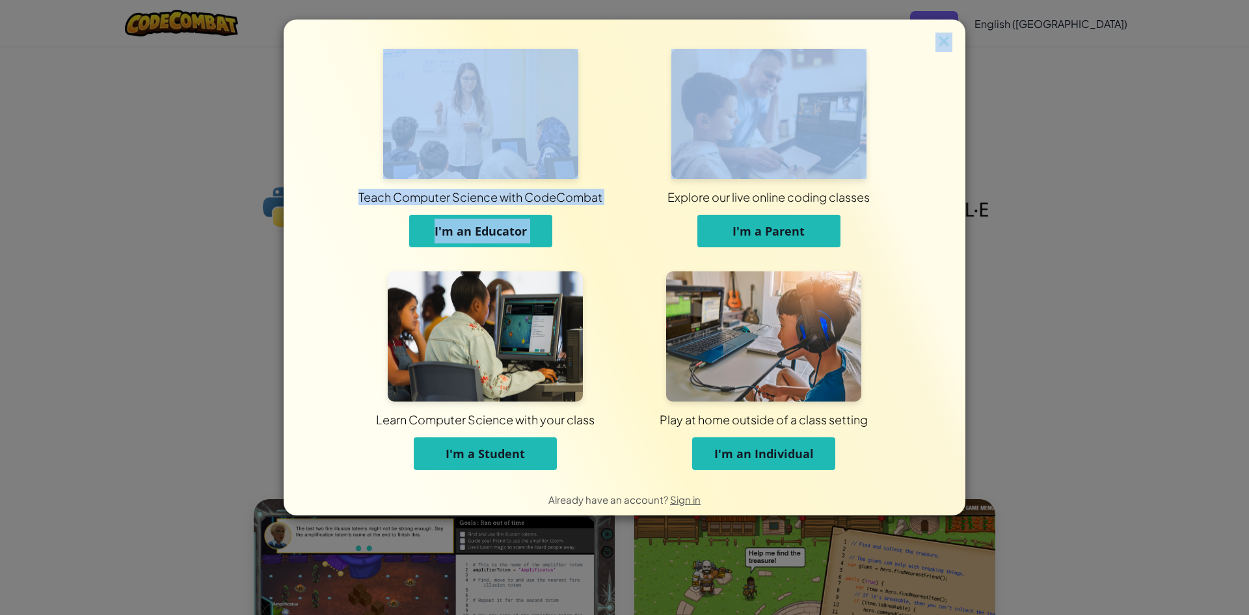
click at [939, 44] on img at bounding box center [944, 43] width 17 height 20
